Goal: Navigation & Orientation: Find specific page/section

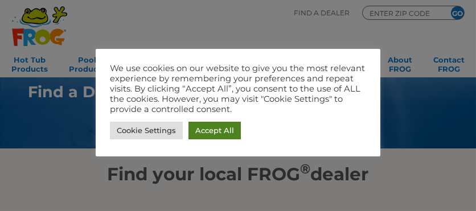
click at [211, 129] on link "Accept All" at bounding box center [215, 131] width 52 height 18
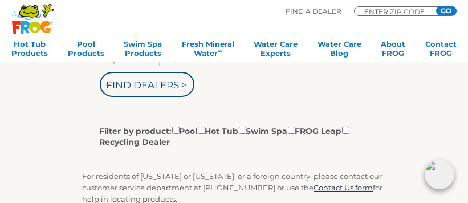
scroll to position [227, 0]
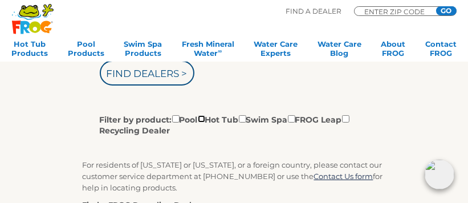
click at [205, 117] on input "Filter by product: Pool Hot Tub Swim Spa FROG Leap Recycling Dealer" at bounding box center [201, 118] width 7 height 7
checkbox input "true"
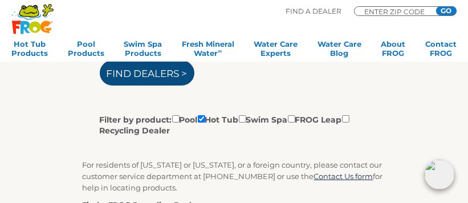
click at [152, 69] on input "Find Dealers >" at bounding box center [147, 72] width 95 height 25
type input "ENTER ZIP CODE"
click at [157, 73] on input "Find Dealers >" at bounding box center [147, 72] width 95 height 25
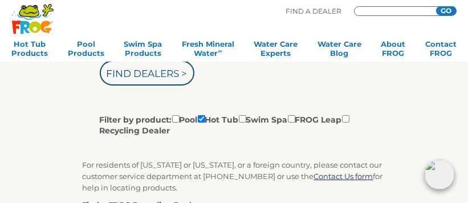
click at [380, 10] on input "Zip Code Form" at bounding box center [397, 12] width 68 height 6
type input "07730"
click at [445, 11] on input "GO" at bounding box center [446, 10] width 21 height 9
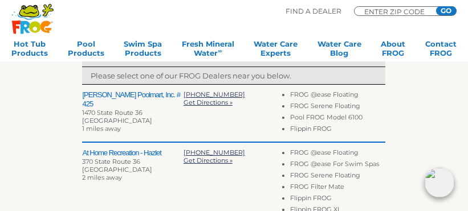
scroll to position [399, 0]
